Goal: Task Accomplishment & Management: Use online tool/utility

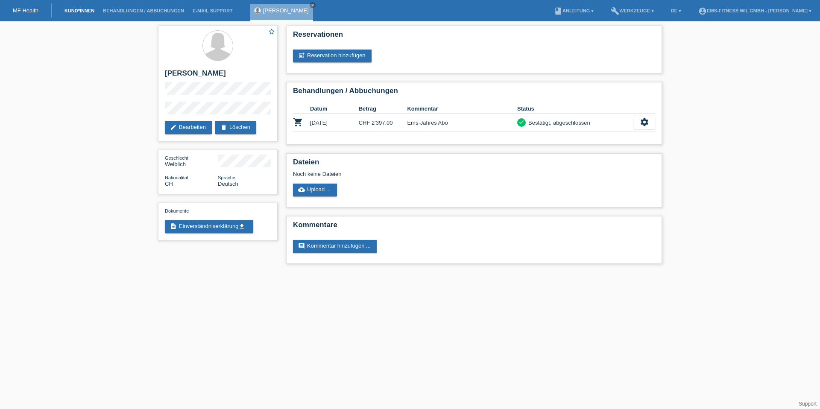
click at [82, 11] on link "Kund*innen" at bounding box center [79, 10] width 38 height 5
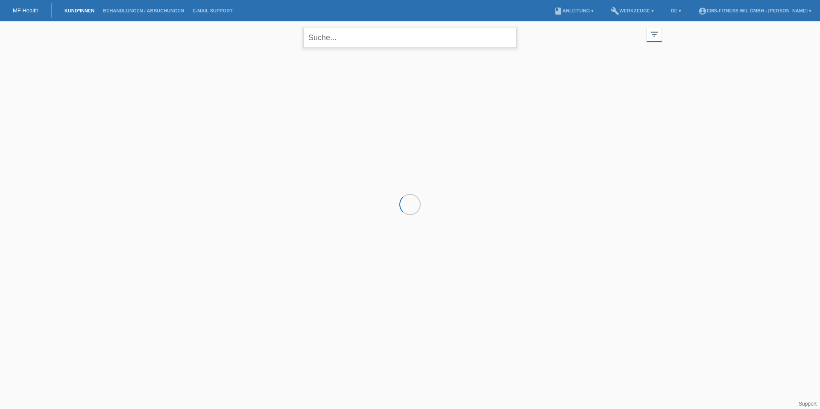
click at [387, 33] on input "text" at bounding box center [410, 38] width 214 height 20
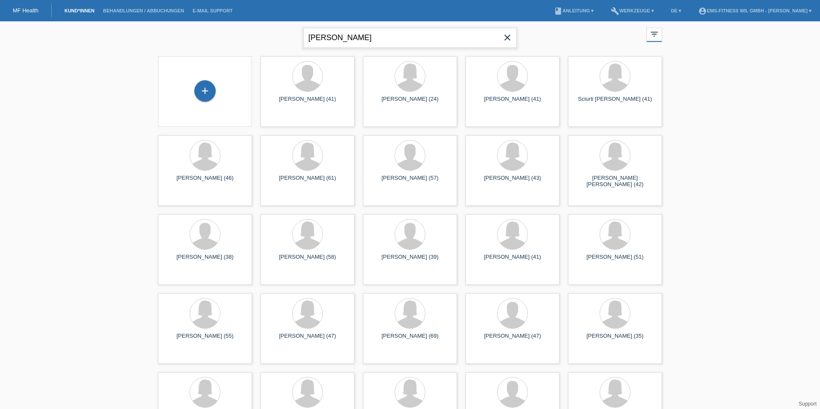
type input "[PERSON_NAME]"
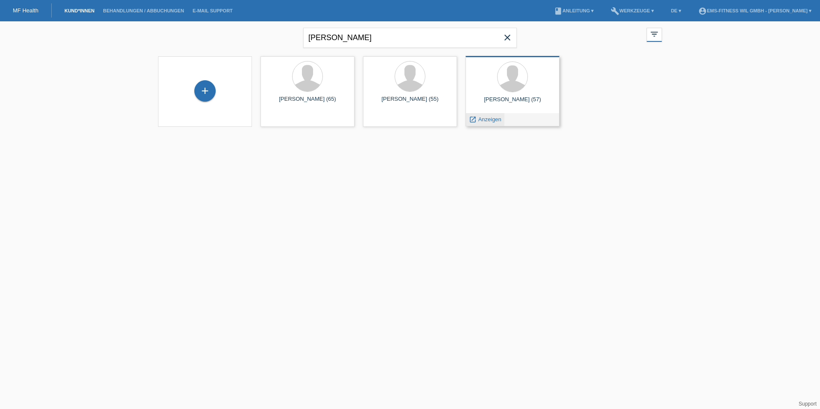
click at [485, 117] on span "Anzeigen" at bounding box center [490, 119] width 23 height 6
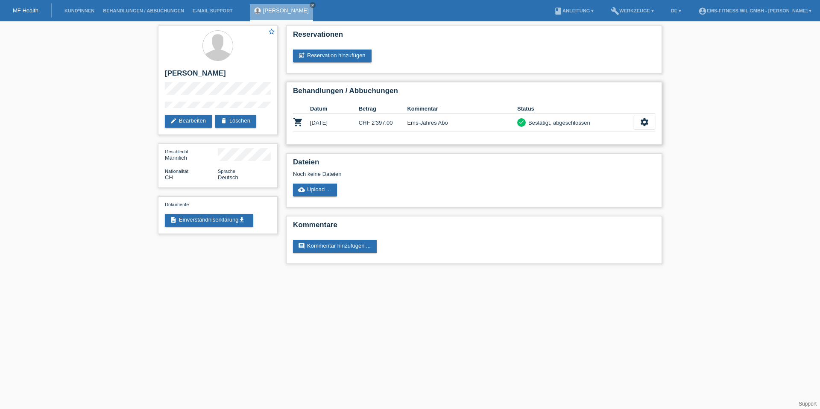
click at [658, 121] on div "Behandlungen / Abbuchungen Datum Betrag Kommentar Status shopping_cart 21.08.20…" at bounding box center [474, 113] width 376 height 63
click at [633, 124] on div "check Bestätigt, abgeschlossen" at bounding box center [575, 122] width 117 height 9
click at [638, 125] on div "settings" at bounding box center [644, 123] width 21 height 14
click at [597, 178] on span "Stornierung hinzufügen..." at bounding box center [584, 175] width 65 height 10
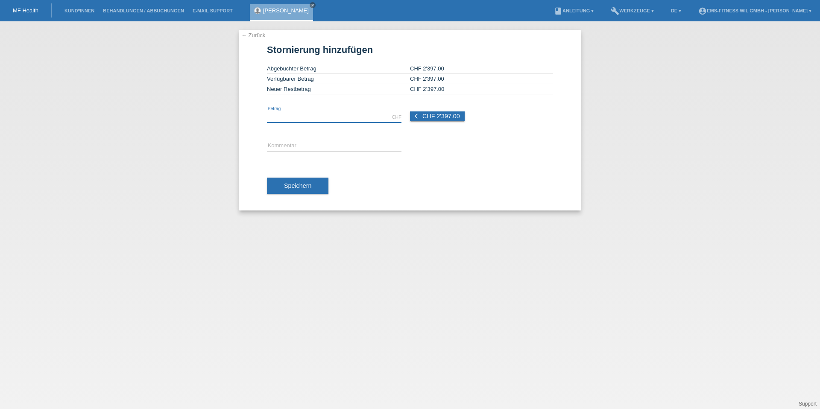
click at [321, 115] on input "text" at bounding box center [334, 117] width 135 height 11
type input "2397.00"
click at [299, 188] on span "Speichern" at bounding box center [297, 185] width 27 height 7
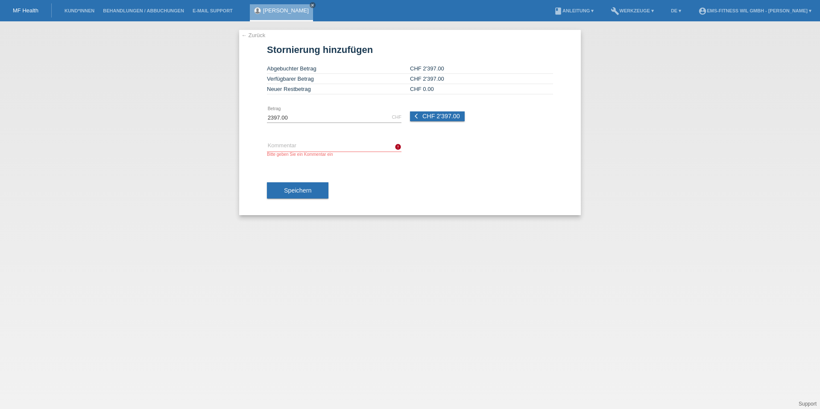
click at [301, 135] on div "error Kommentar Bitte geben Sie ein Kommentar ein" at bounding box center [334, 149] width 135 height 34
click at [298, 144] on input "text" at bounding box center [334, 146] width 135 height 11
type input "Ems-Jahres Abo"
click at [297, 190] on span "Speichern" at bounding box center [297, 190] width 27 height 7
